Goal: Navigation & Orientation: Find specific page/section

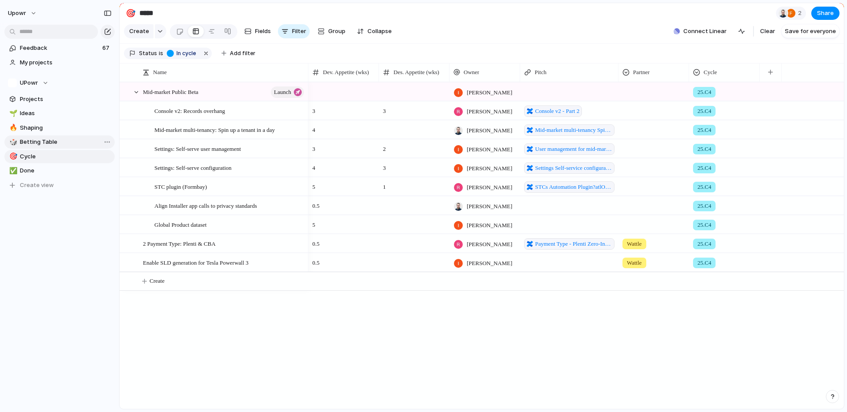
click at [51, 142] on span "Betting Table" at bounding box center [66, 142] width 92 height 9
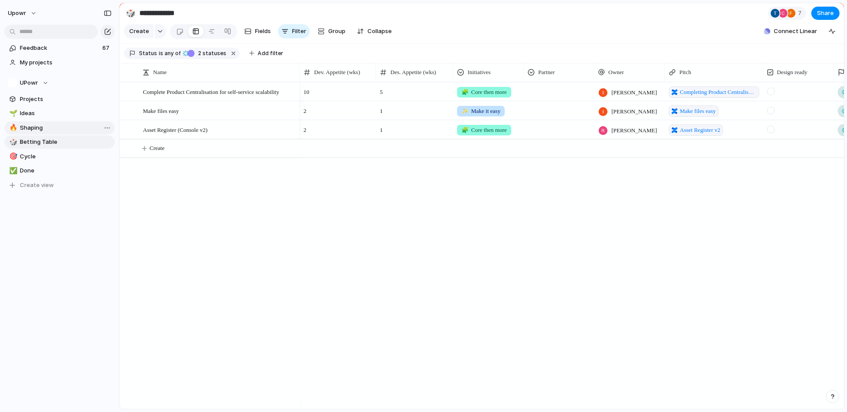
click at [49, 130] on span "Shaping" at bounding box center [66, 128] width 92 height 9
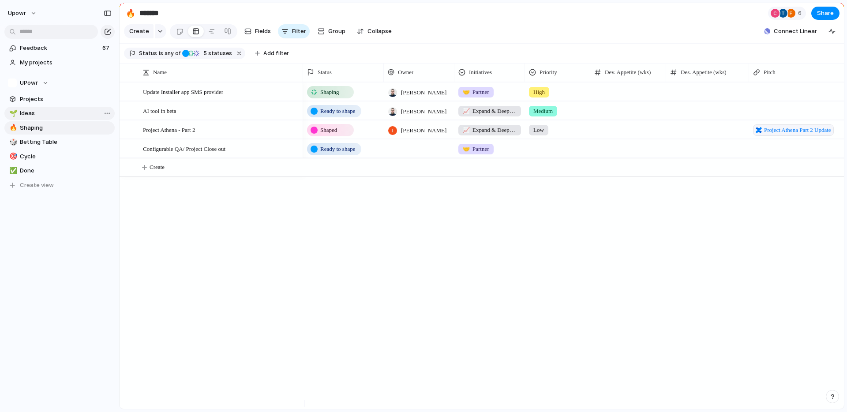
click at [43, 116] on span "Ideas" at bounding box center [66, 113] width 92 height 9
type input "*****"
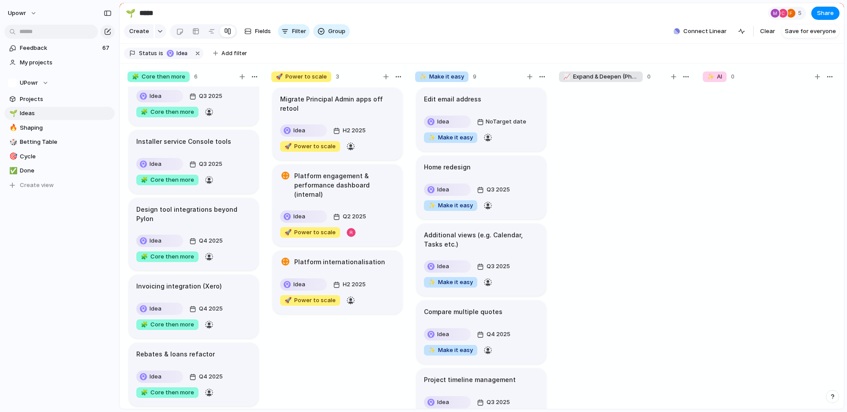
click at [499, 103] on div "Edit email address" at bounding box center [481, 99] width 115 height 10
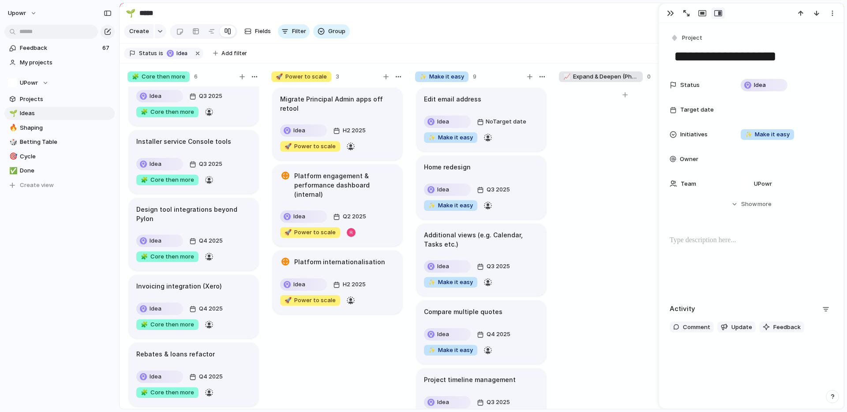
click at [564, 216] on div at bounding box center [625, 251] width 132 height 331
click at [527, 183] on article "Home redesign Idea Q3 2025 ✨ Make it easy" at bounding box center [481, 188] width 130 height 64
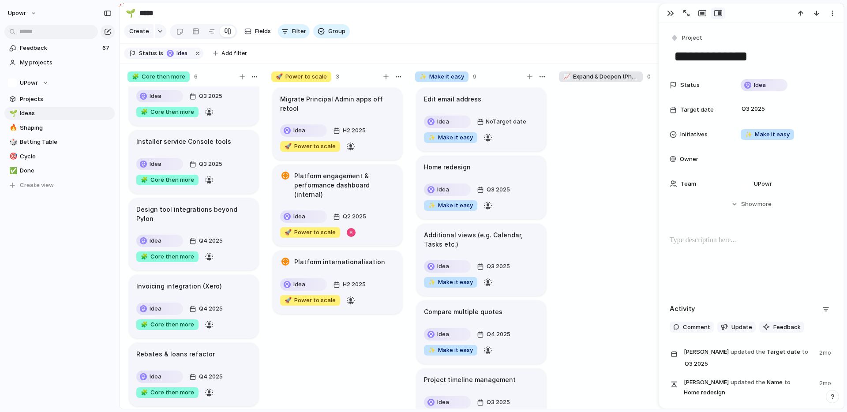
click at [528, 249] on h1 "Additional views (e.g. Calendar, Tasks etc.)" at bounding box center [481, 239] width 115 height 19
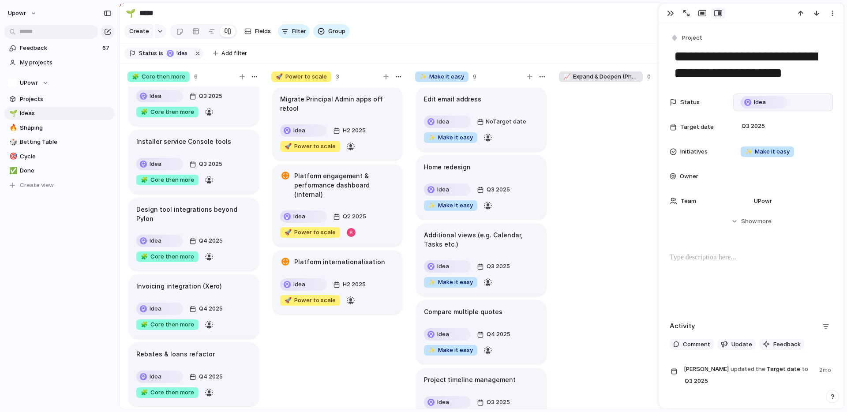
click at [764, 99] on span "Idea" at bounding box center [760, 102] width 12 height 9
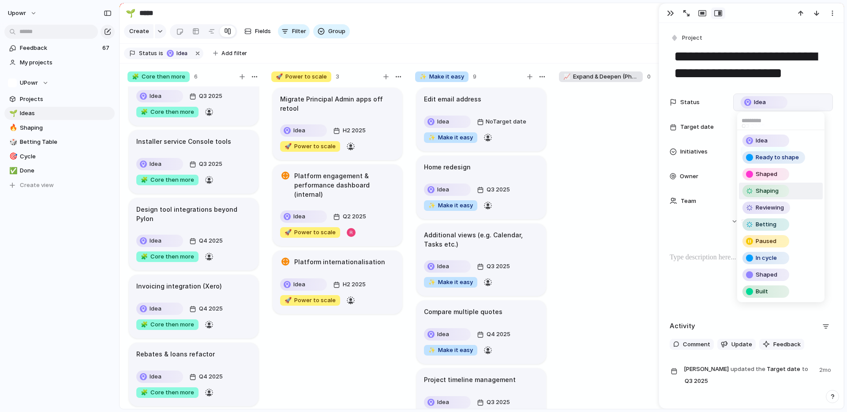
click at [752, 197] on div "Shaping" at bounding box center [765, 191] width 47 height 12
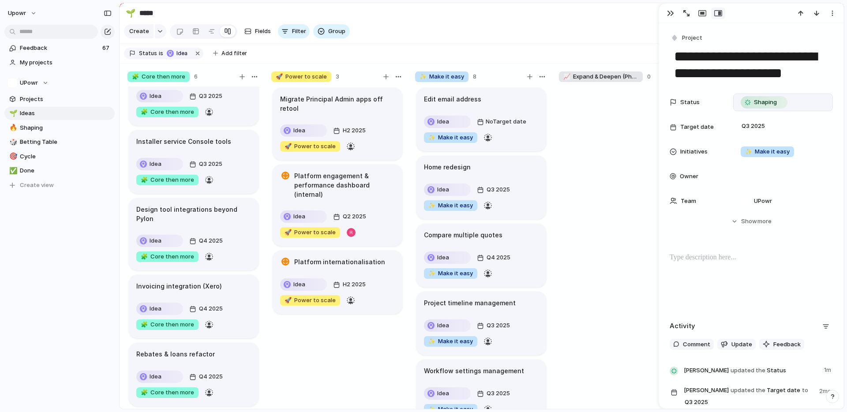
click at [491, 172] on div "Home redesign" at bounding box center [481, 167] width 115 height 10
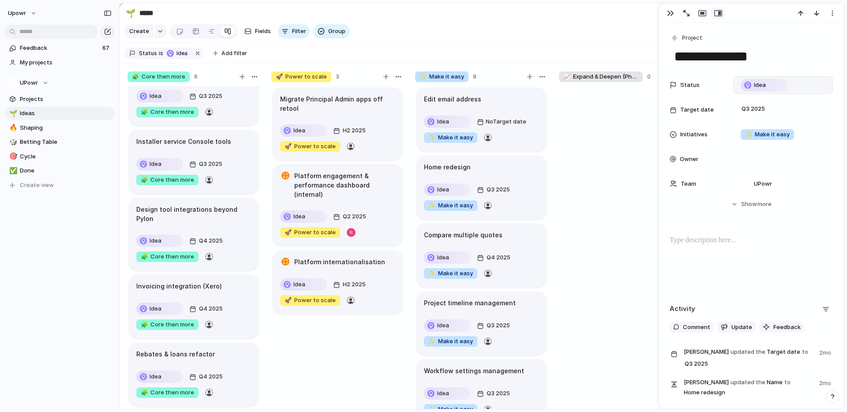
click at [765, 90] on div "Idea" at bounding box center [763, 85] width 45 height 11
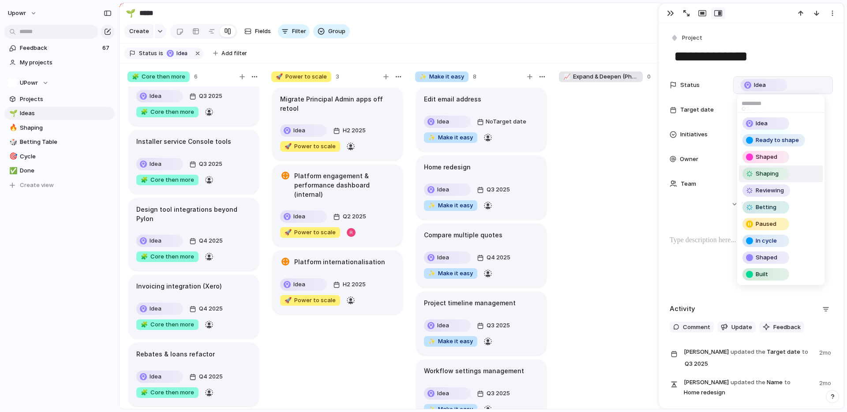
click at [769, 175] on span "Shaping" at bounding box center [767, 173] width 23 height 9
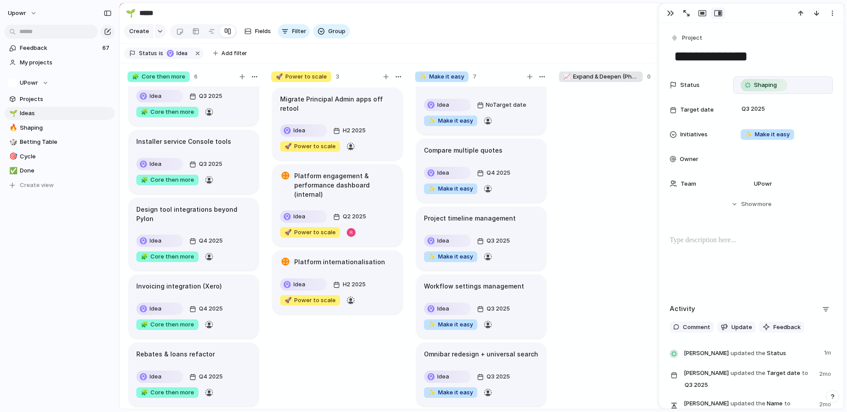
scroll to position [36, 0]
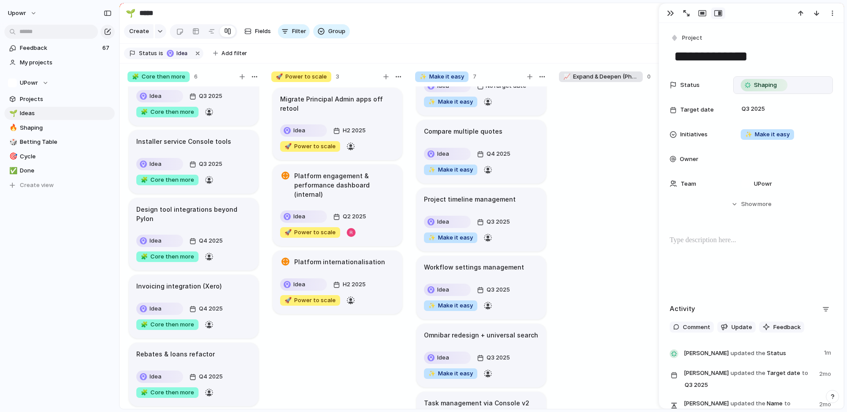
click at [531, 287] on article "Workflow settings management Idea Q3 2025 ✨ Make it easy" at bounding box center [481, 288] width 130 height 64
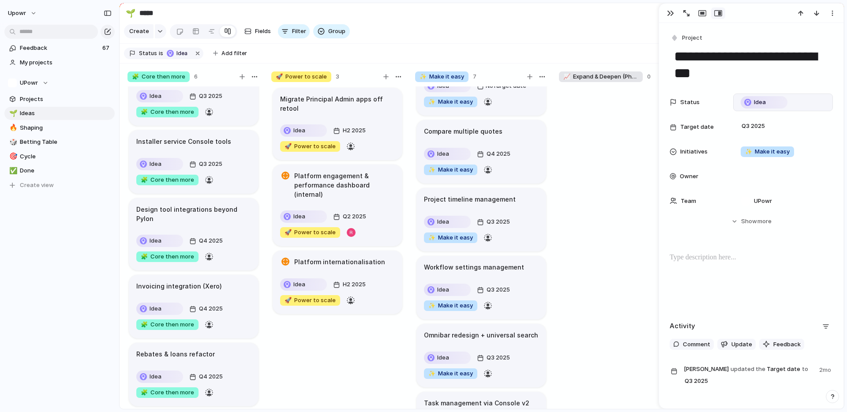
click at [752, 104] on div "Idea" at bounding box center [763, 102] width 45 height 11
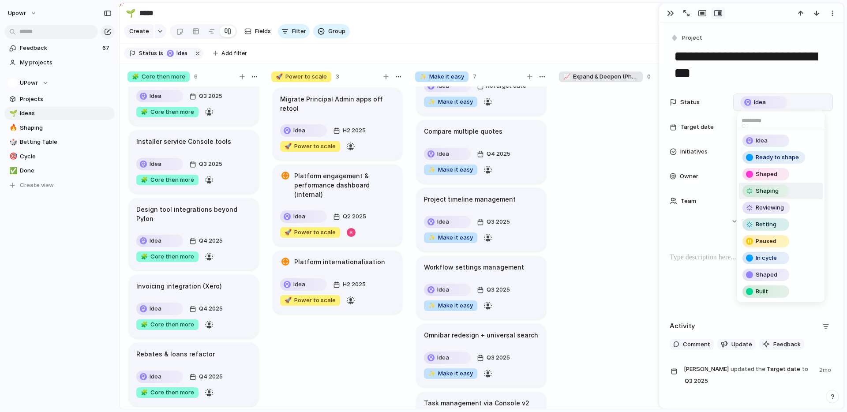
click at [757, 190] on span "Shaping" at bounding box center [767, 191] width 23 height 9
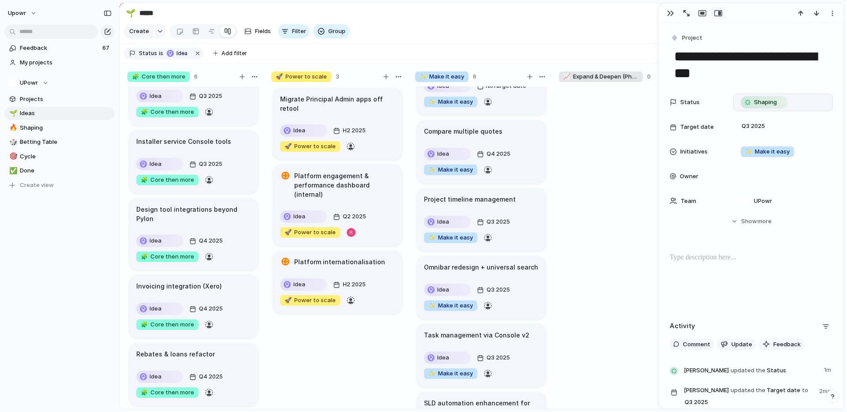
scroll to position [104, 0]
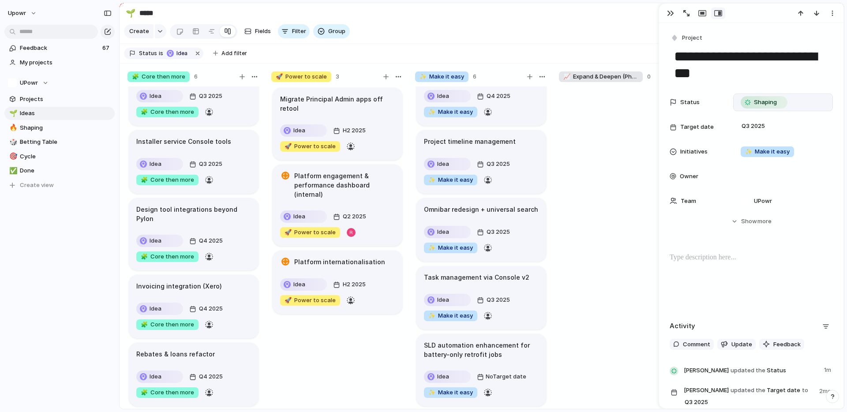
click at [527, 212] on article "Omnibar redesign + universal search Idea Q3 2025 ✨ Make it easy" at bounding box center [481, 230] width 130 height 64
click at [760, 105] on span "Idea" at bounding box center [760, 102] width 12 height 9
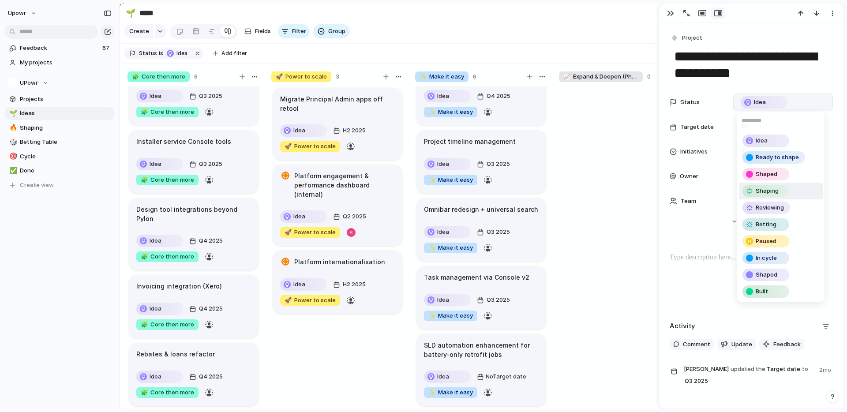
click at [762, 189] on span "Shaping" at bounding box center [767, 191] width 23 height 9
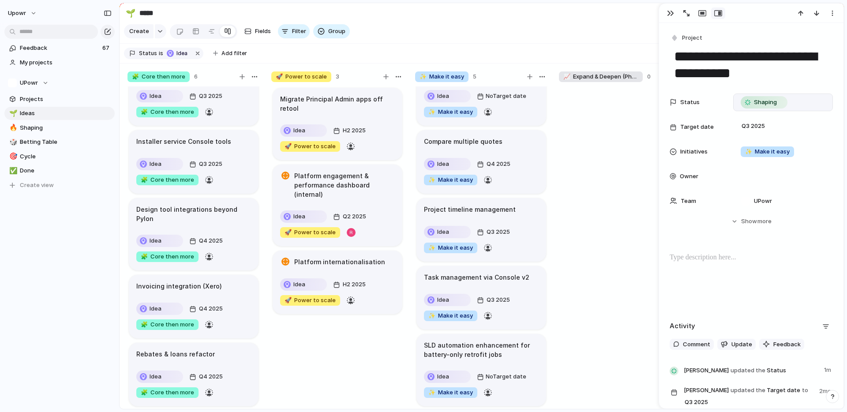
click at [476, 345] on h1 "SLD automation enhancement for battery-only retrofit jobs" at bounding box center [481, 350] width 115 height 19
type textarea "**********"
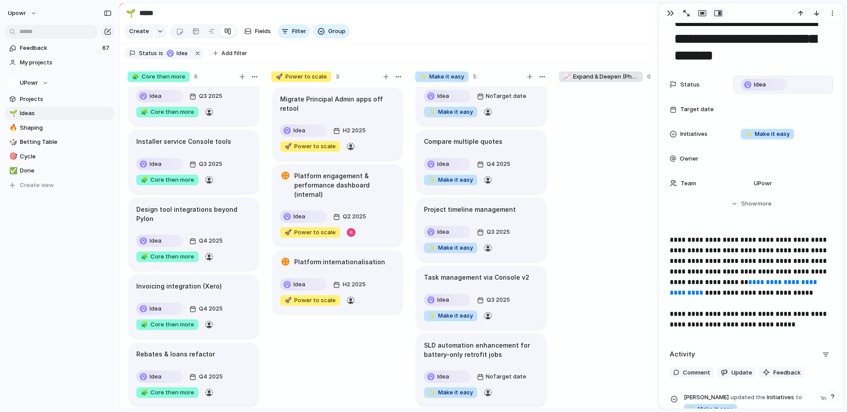
scroll to position [40, 0]
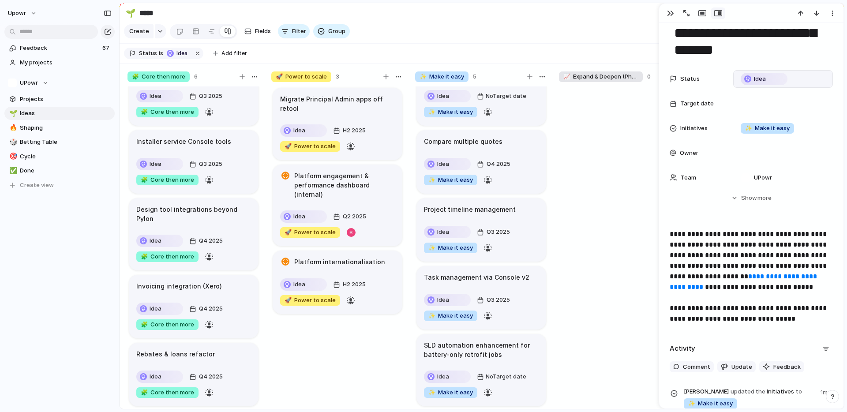
click at [497, 342] on h1 "SLD automation enhancement for battery-only retrofit jobs" at bounding box center [481, 350] width 115 height 19
click at [767, 78] on div "Idea" at bounding box center [763, 79] width 45 height 11
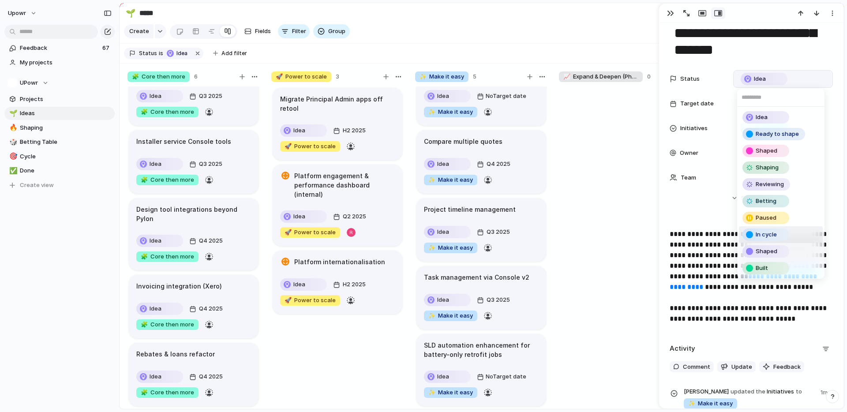
click at [778, 235] on div "In cycle" at bounding box center [765, 234] width 45 height 11
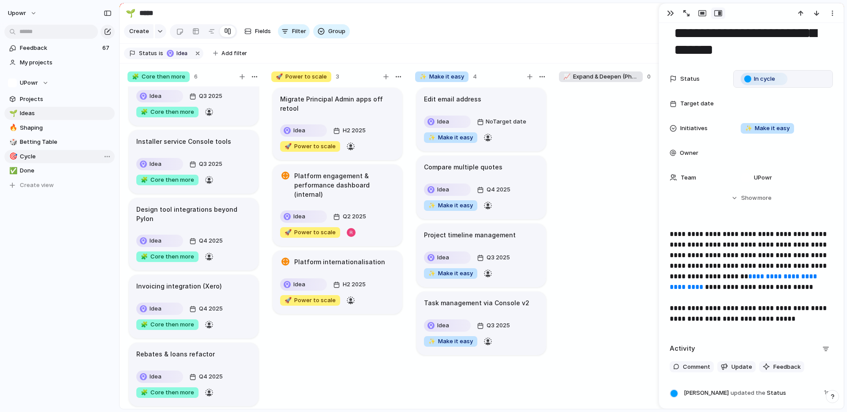
click at [32, 161] on link "🎯 Cycle" at bounding box center [59, 156] width 110 height 13
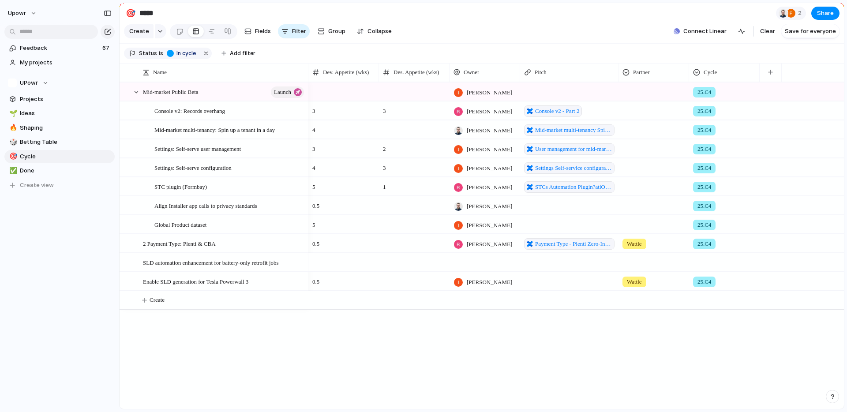
click at [709, 268] on div at bounding box center [724, 261] width 70 height 15
click at [721, 317] on span "25.C4" at bounding box center [718, 321] width 16 height 9
click at [653, 355] on div "[PERSON_NAME] 25.C4 3 3 [PERSON_NAME] Console v2 - Part 2 25.C4 4 [PERSON_NAME]…" at bounding box center [575, 245] width 535 height 327
click at [214, 286] on span "Enable SLD generation for Tesla Powerwall 3" at bounding box center [195, 281] width 105 height 10
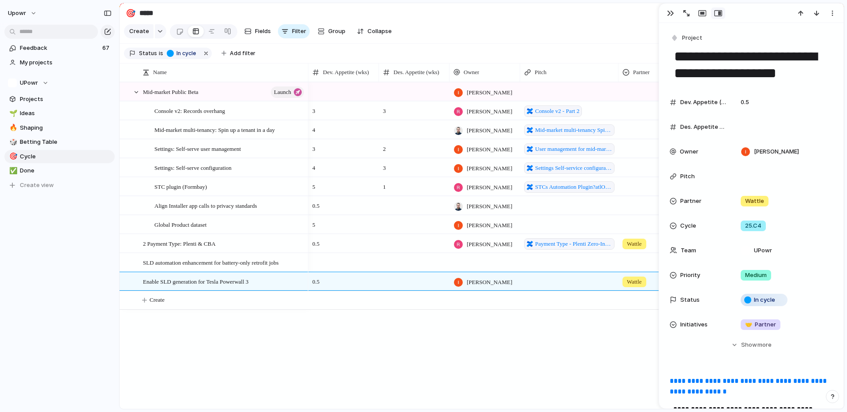
click at [296, 337] on div "Mid-market Public Beta launch Console v2: Records overhang Mid-market multi-ten…" at bounding box center [482, 245] width 724 height 327
drag, startPoint x: 667, startPoint y: 11, endPoint x: 399, endPoint y: 40, distance: 270.1
click at [667, 11] on button "button" at bounding box center [670, 12] width 14 height 11
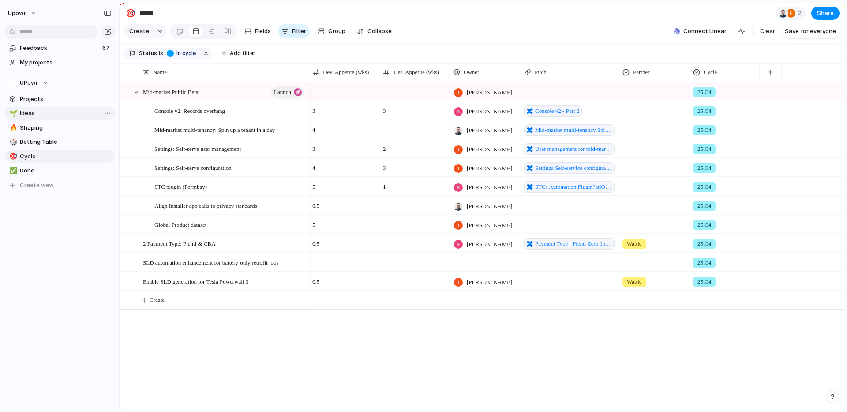
click at [27, 113] on span "Ideas" at bounding box center [66, 113] width 92 height 9
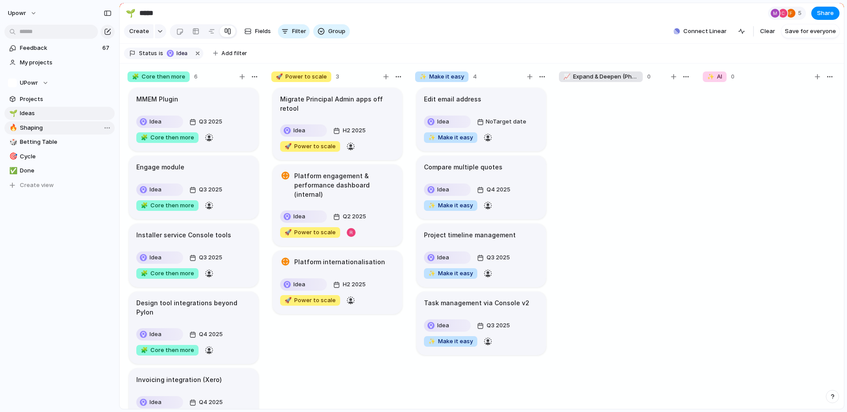
click at [36, 127] on span "Shaping" at bounding box center [66, 128] width 92 height 9
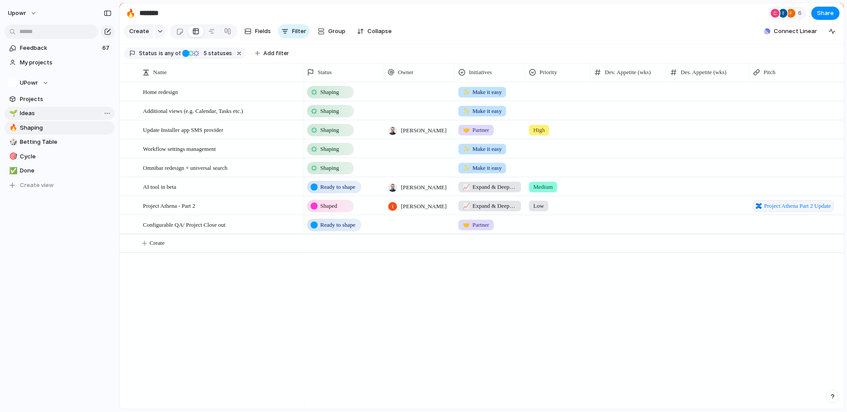
click at [26, 109] on span "Ideas" at bounding box center [66, 113] width 92 height 9
type input "*****"
